Goal: Information Seeking & Learning: Learn about a topic

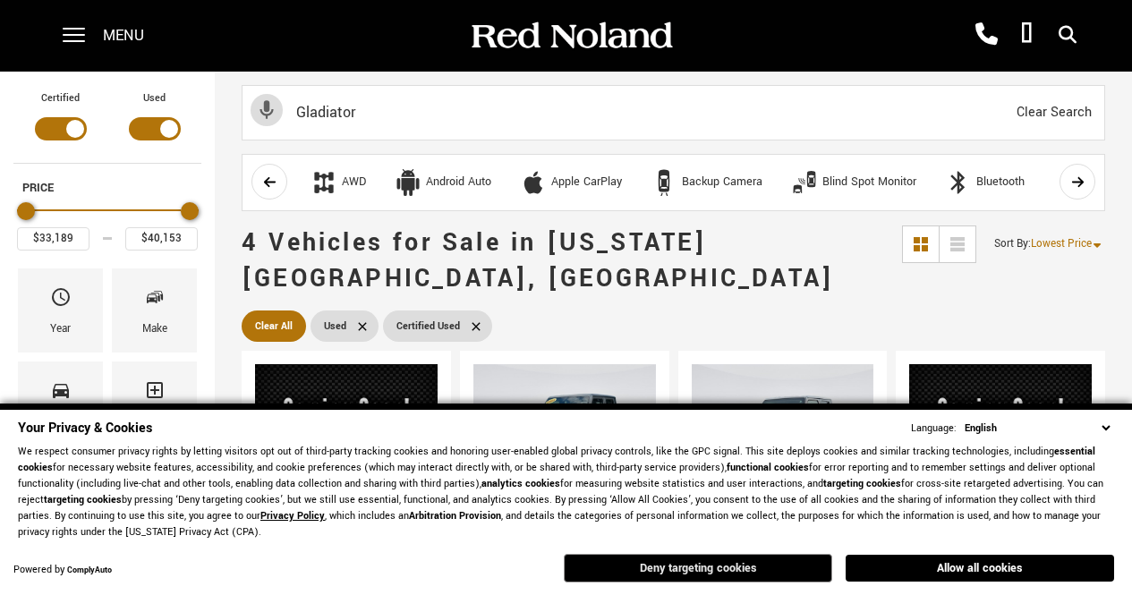
click at [763, 569] on button "Deny targeting cookies" at bounding box center [698, 568] width 268 height 29
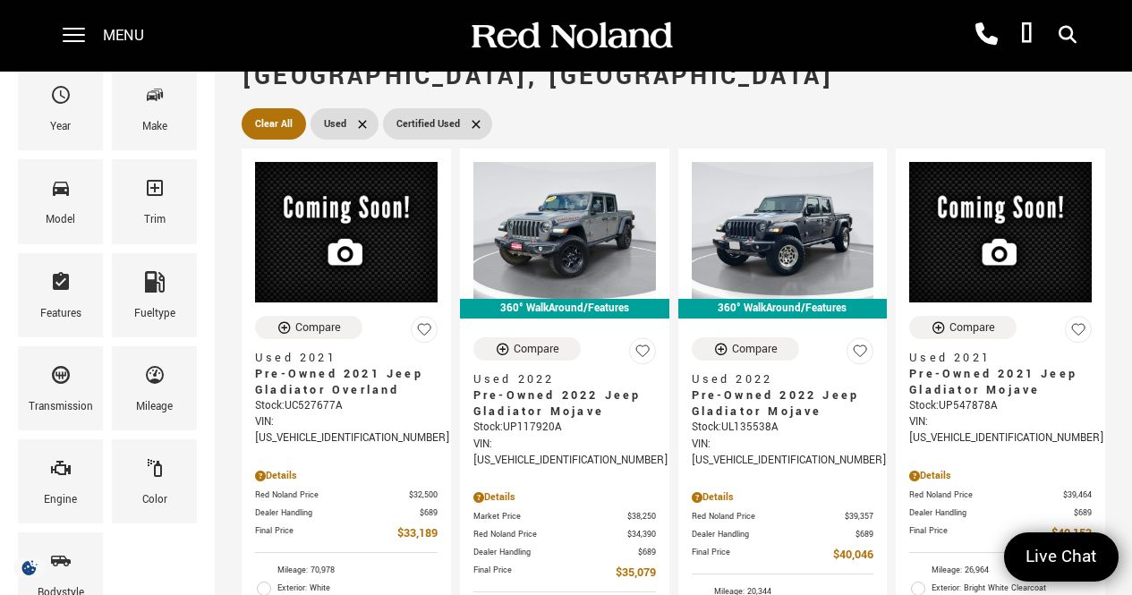
scroll to position [203, 0]
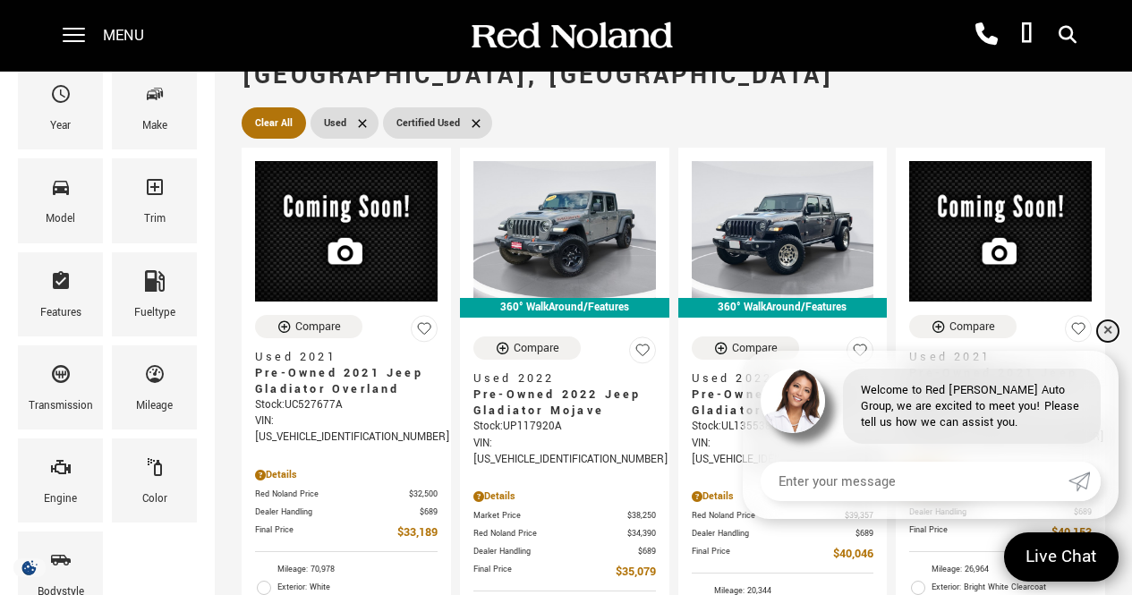
click at [1112, 325] on link "✕" at bounding box center [1107, 330] width 21 height 21
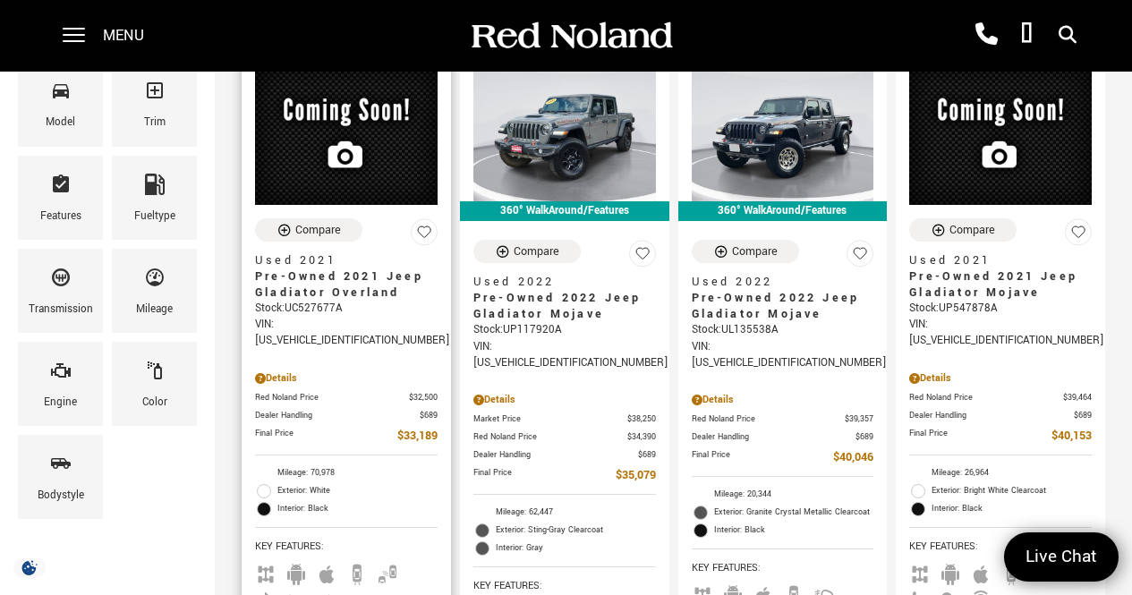
scroll to position [298, 0]
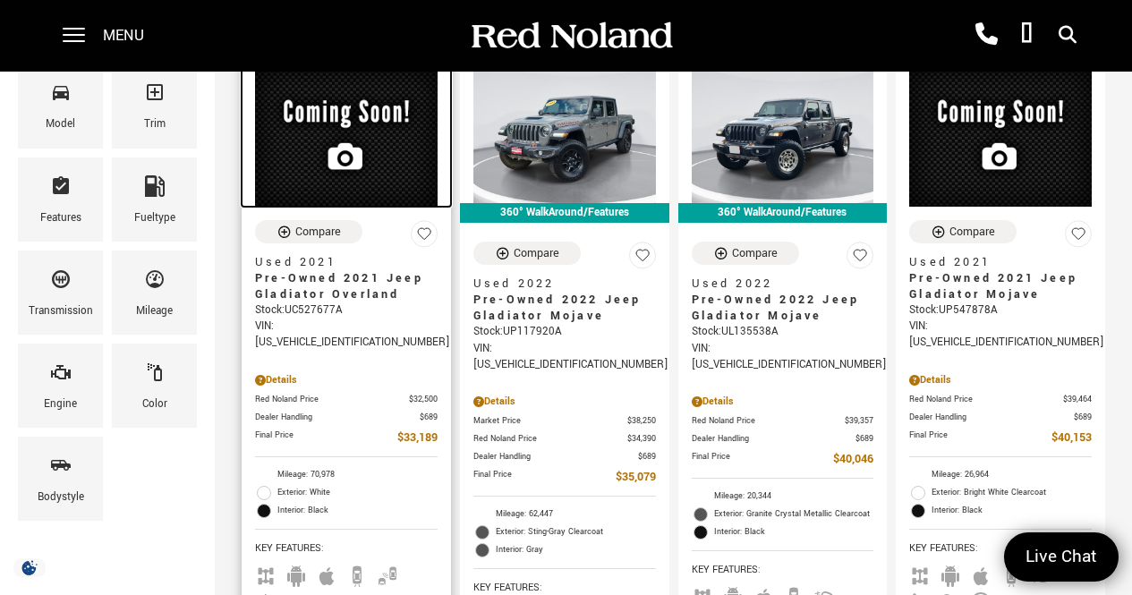
click at [361, 125] on img at bounding box center [346, 136] width 182 height 140
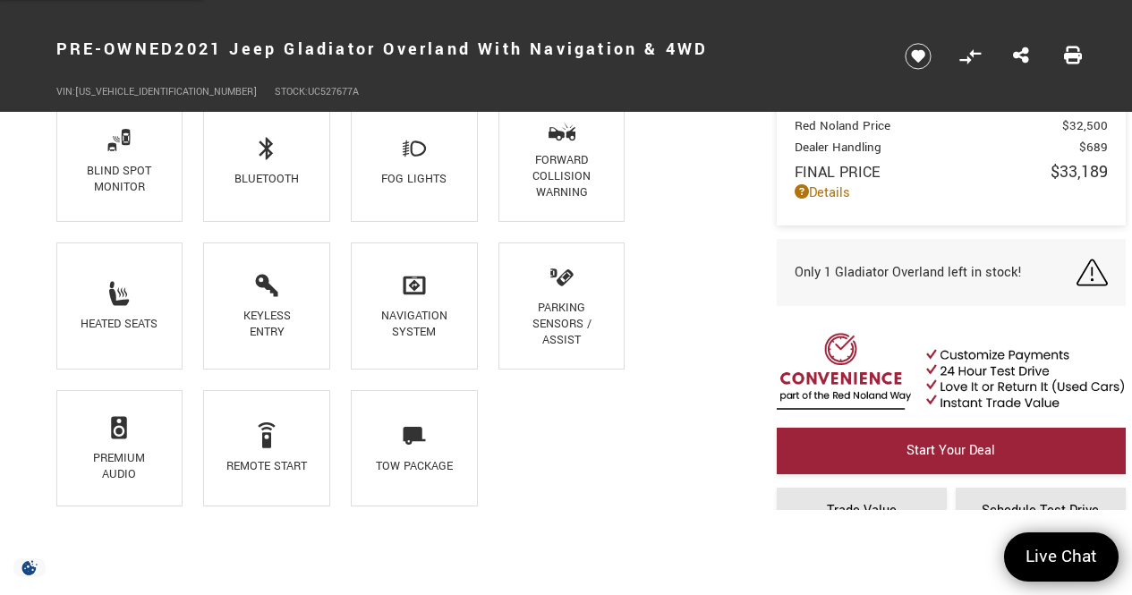
scroll to position [1429, 0]
